Goal: Communication & Community: Answer question/provide support

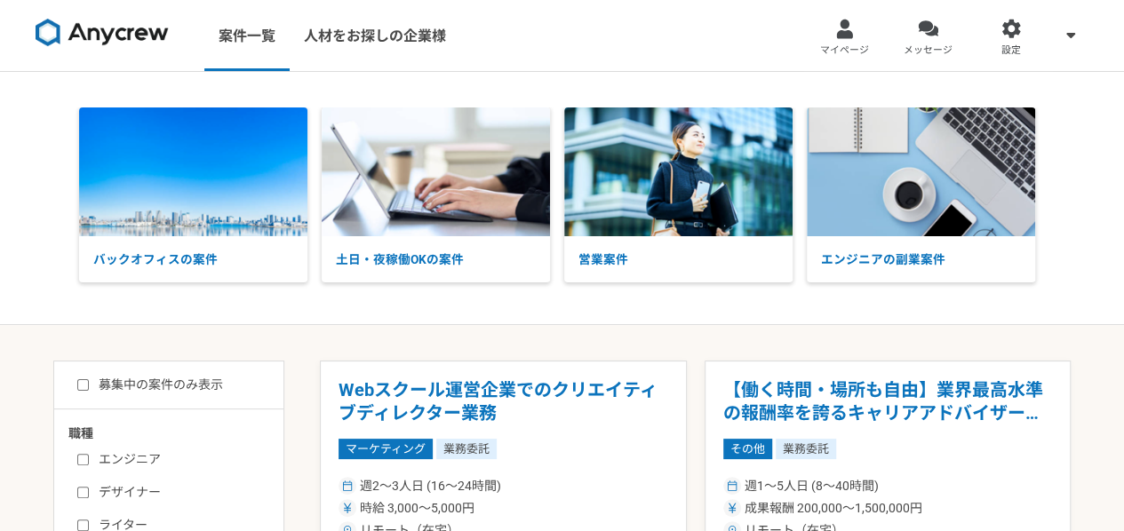
click at [836, 26] on div at bounding box center [844, 29] width 20 height 20
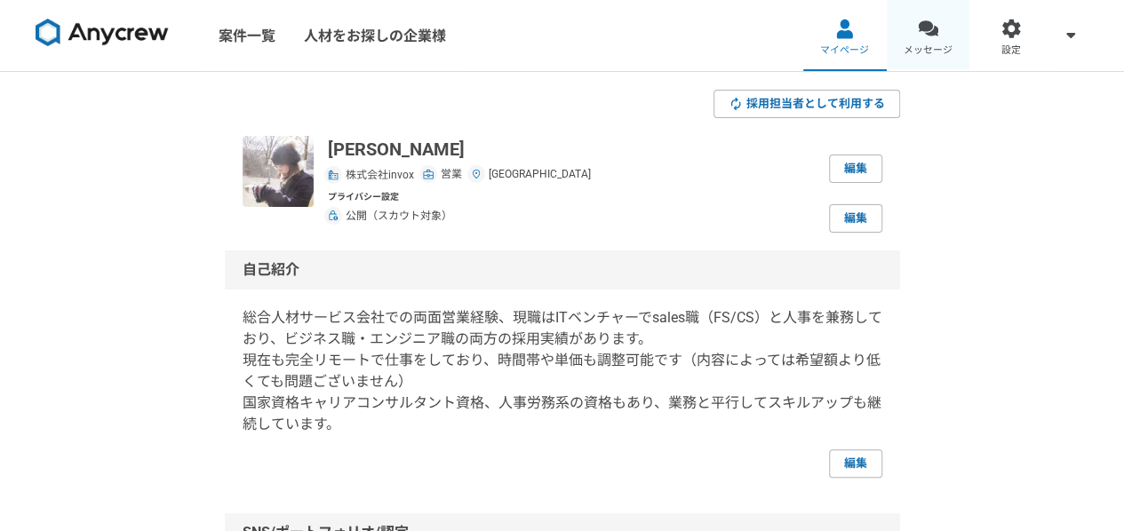
click at [946, 37] on link "メッセージ" at bounding box center [927, 35] width 83 height 71
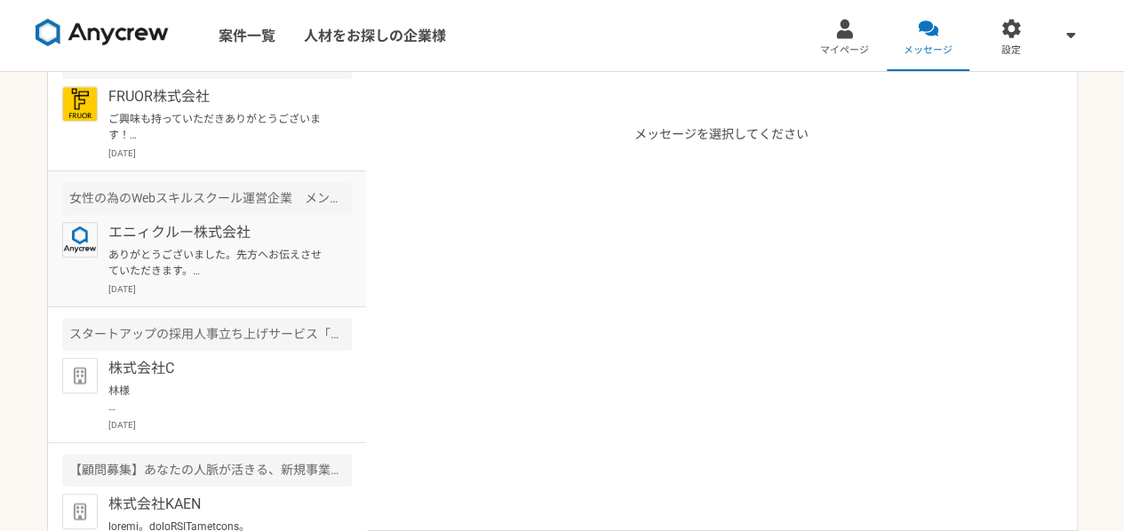
scroll to position [490, 0]
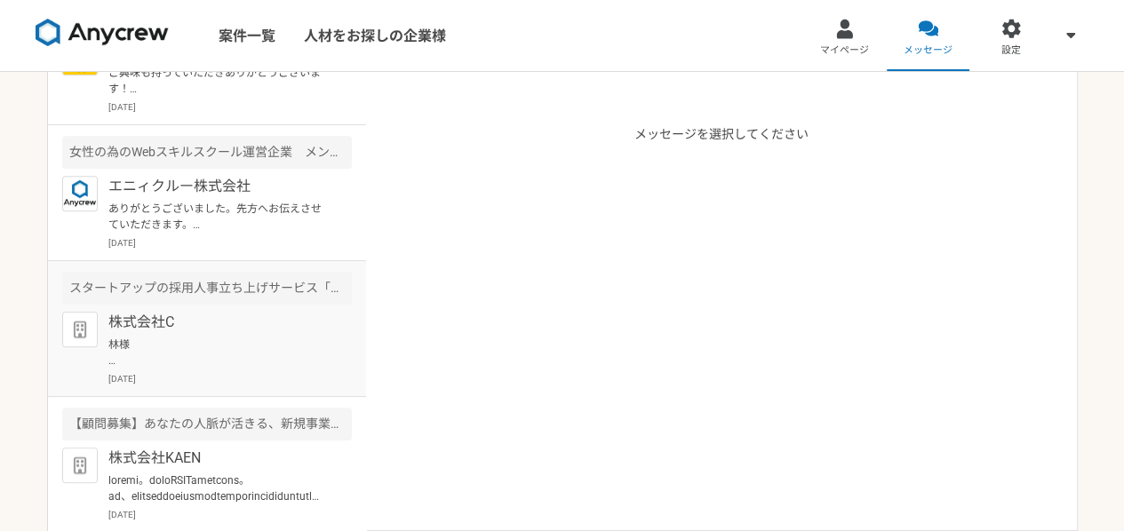
click at [204, 330] on p "株式会社C" at bounding box center [217, 322] width 219 height 21
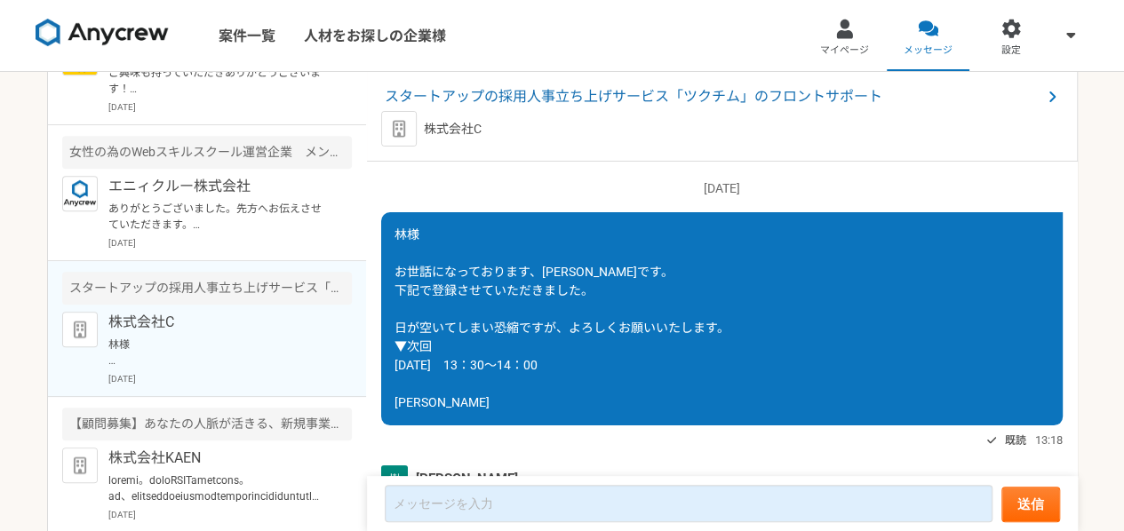
scroll to position [2694, 0]
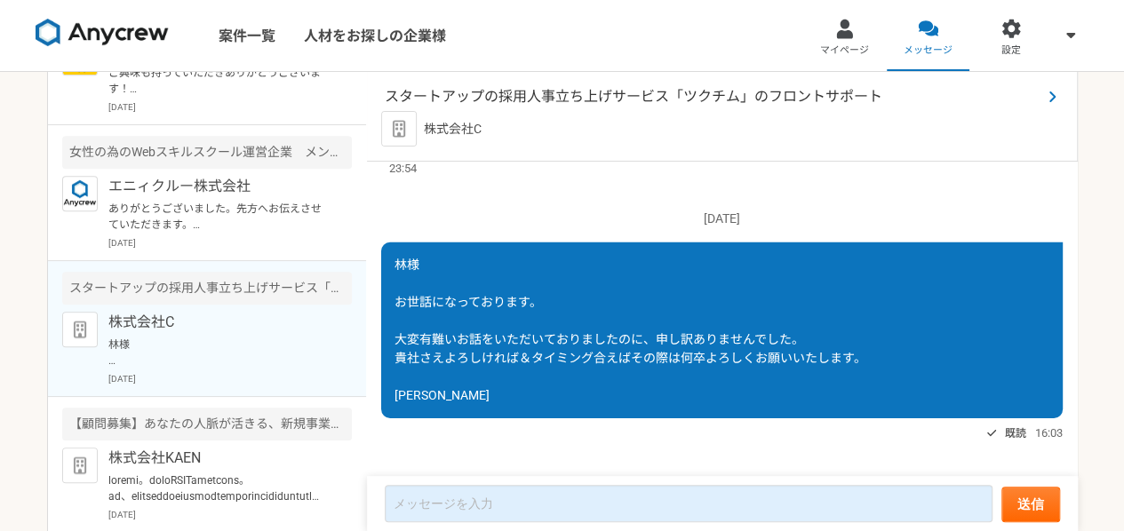
click at [753, 93] on span "スタートアップの採用人事立ち上げサービス「ツクチム」のフロントサポート" at bounding box center [713, 96] width 656 height 21
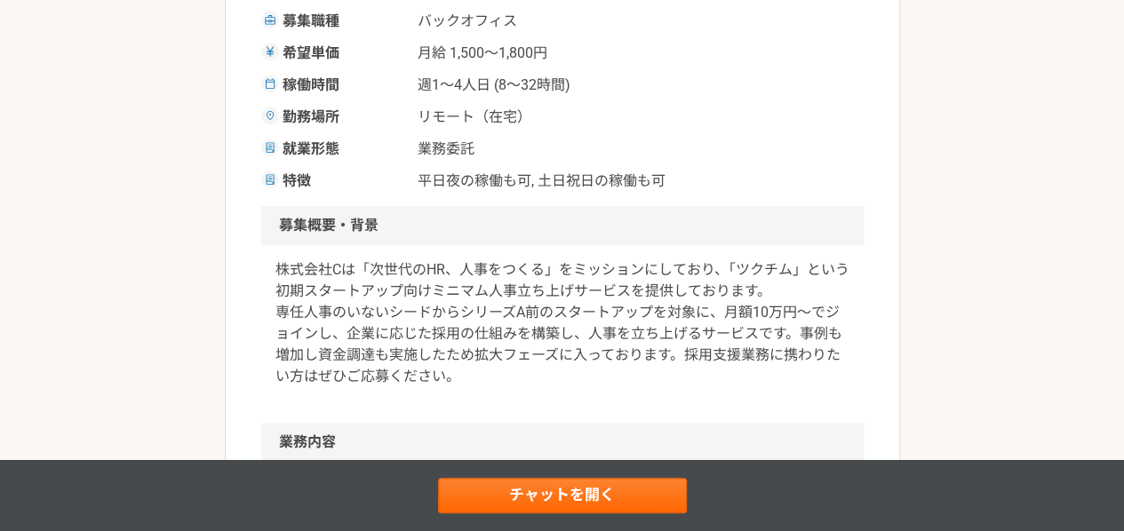
scroll to position [444, 0]
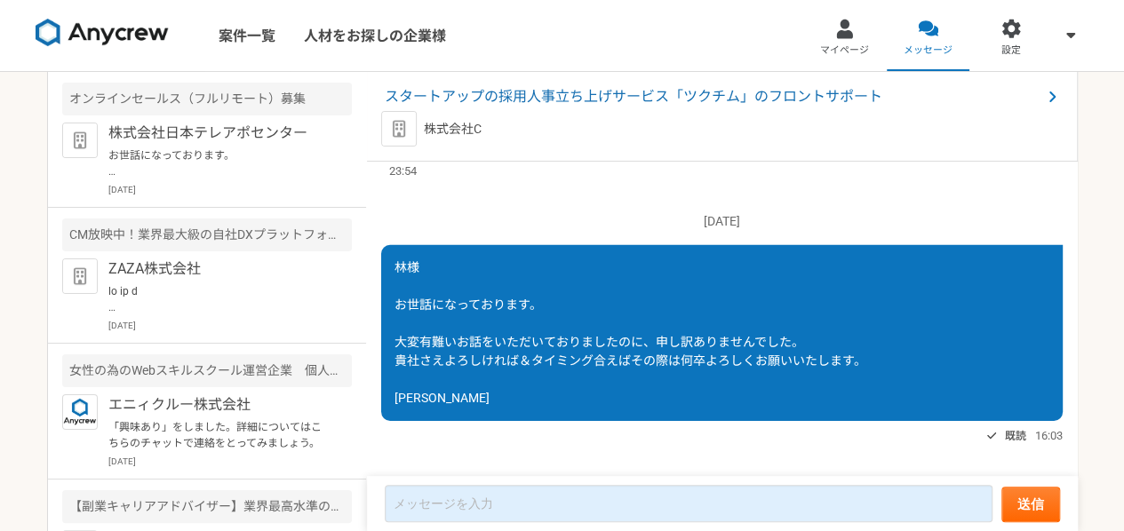
scroll to position [2694, 0]
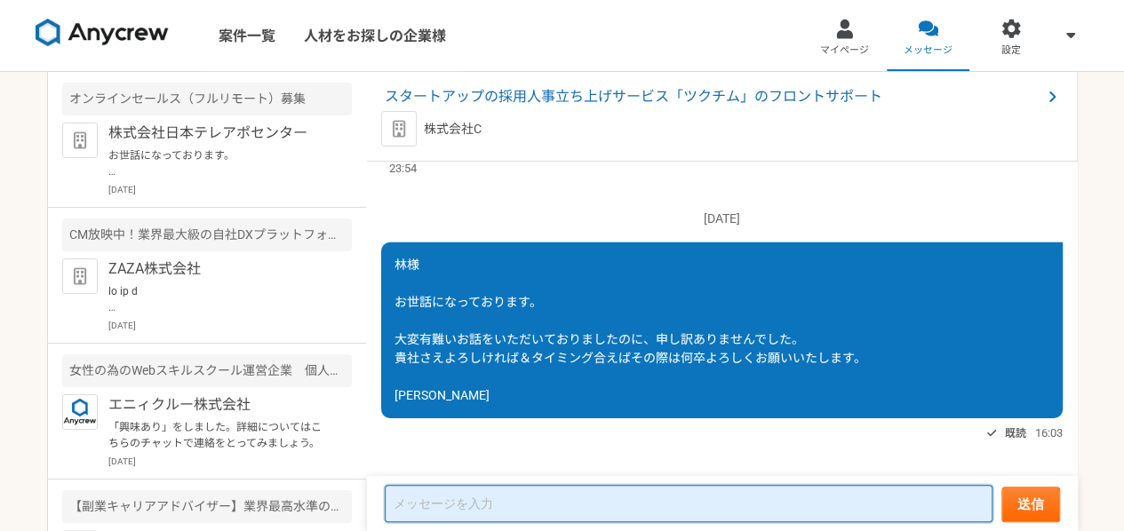
click at [571, 508] on textarea at bounding box center [689, 503] width 608 height 37
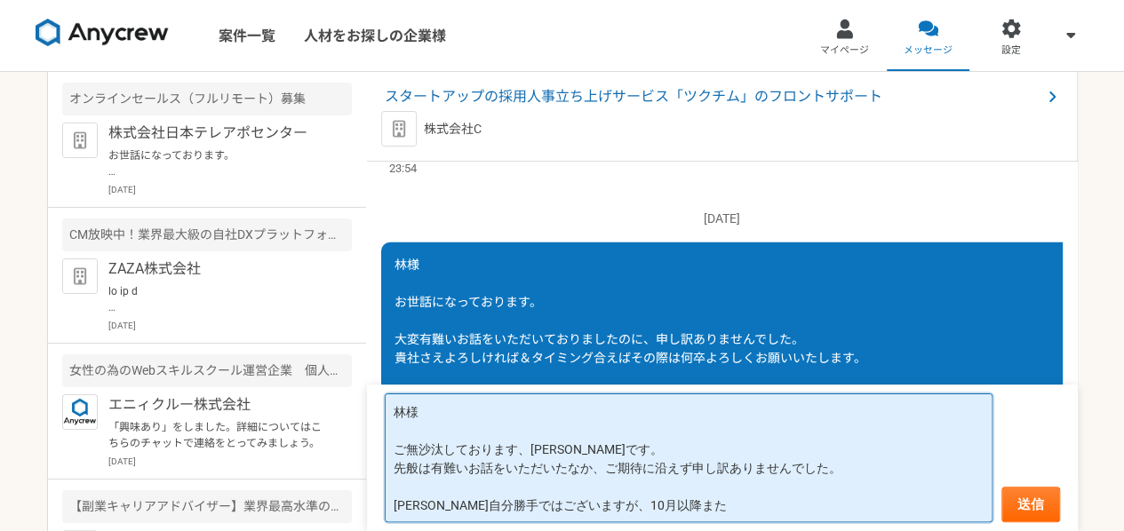
click at [665, 506] on textarea "林様 ご無沙汰しております、[PERSON_NAME]です。 先般は有難いお話をいただいたなか、ご期待に沿えず申し訳ありませんでした。 [PERSON_NAM…" at bounding box center [689, 457] width 608 height 129
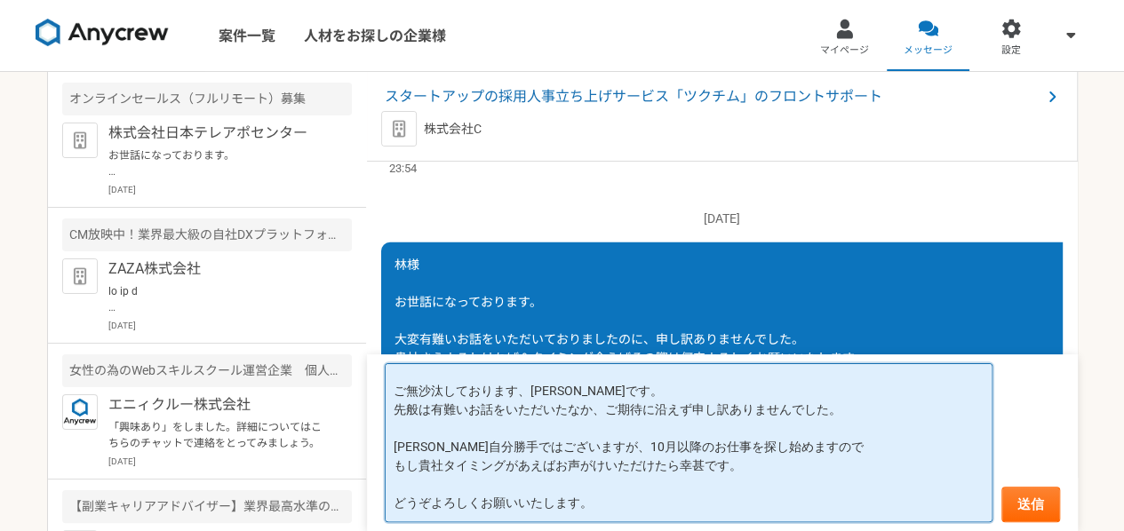
scroll to position [53, 0]
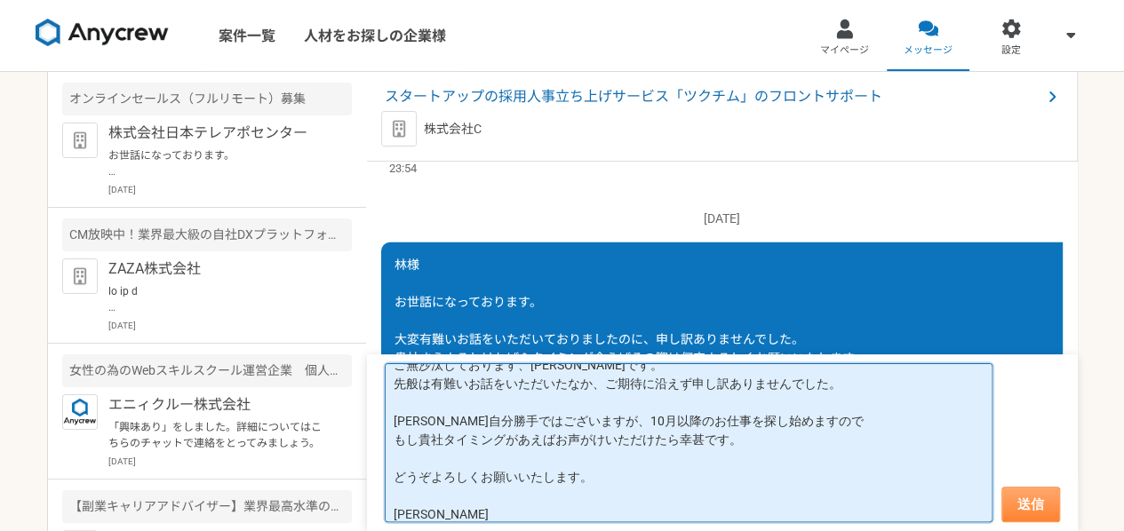
type textarea "林様 ご無沙汰しております、[PERSON_NAME]です。 先般は有難いお話をいただいたなか、ご期待に沿えず申し訳ありませんでした。 [PERSON_NAM…"
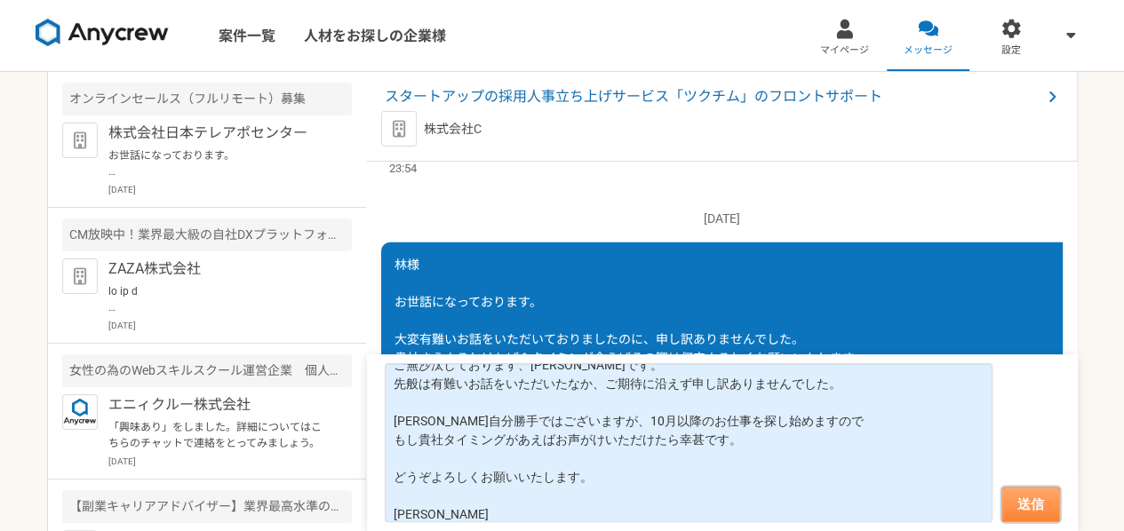
click at [1040, 505] on button "送信" at bounding box center [1030, 505] width 59 height 36
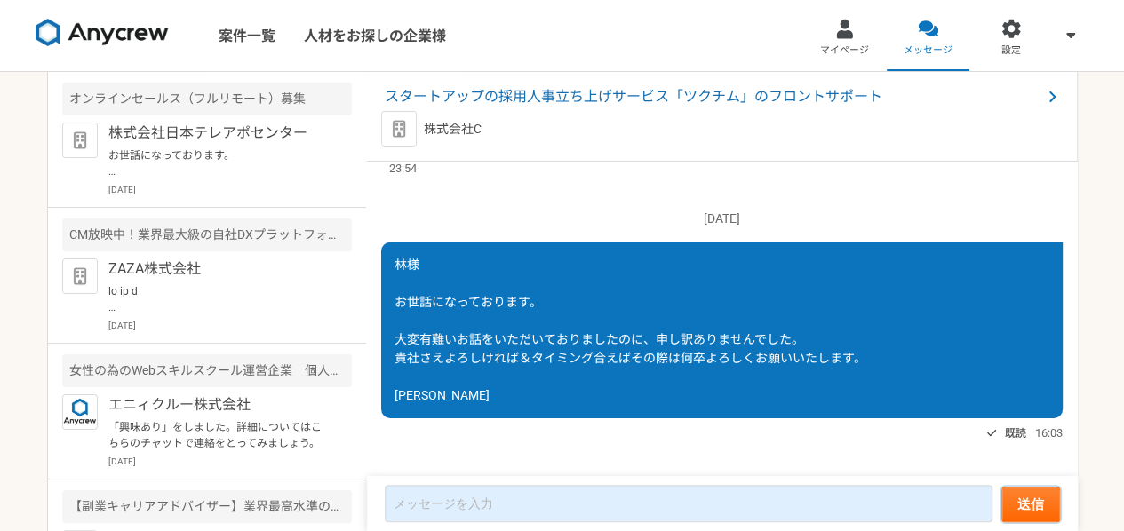
scroll to position [2759, 0]
